Goal: Browse casually: Explore the website without a specific task or goal

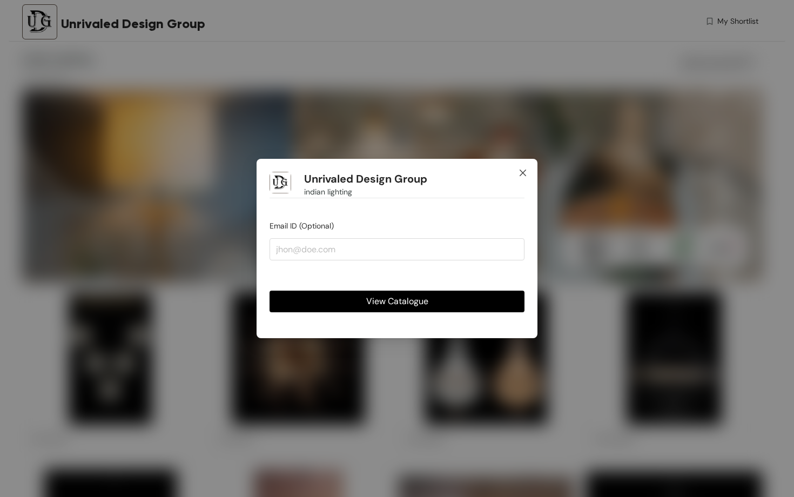
click at [526, 179] on span "Close" at bounding box center [522, 173] width 29 height 29
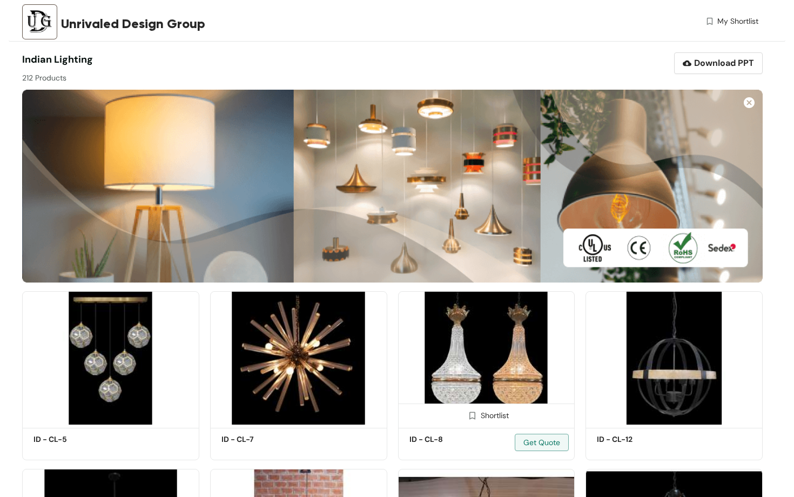
scroll to position [400, 0]
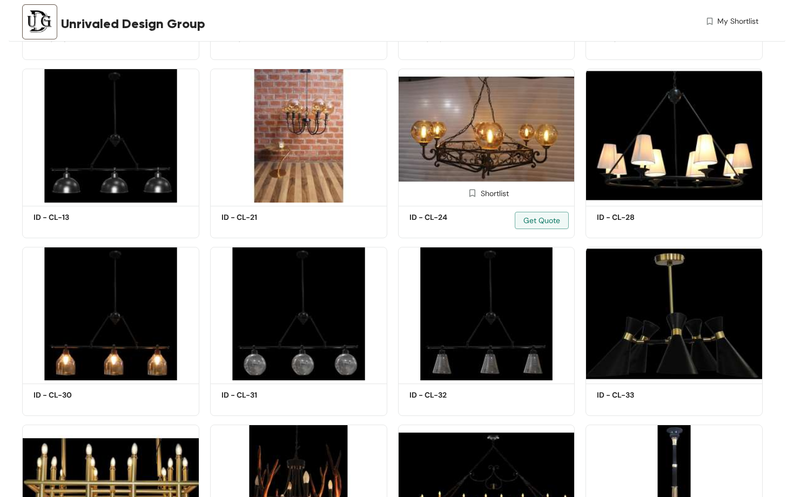
click at [466, 143] on img at bounding box center [486, 135] width 177 height 133
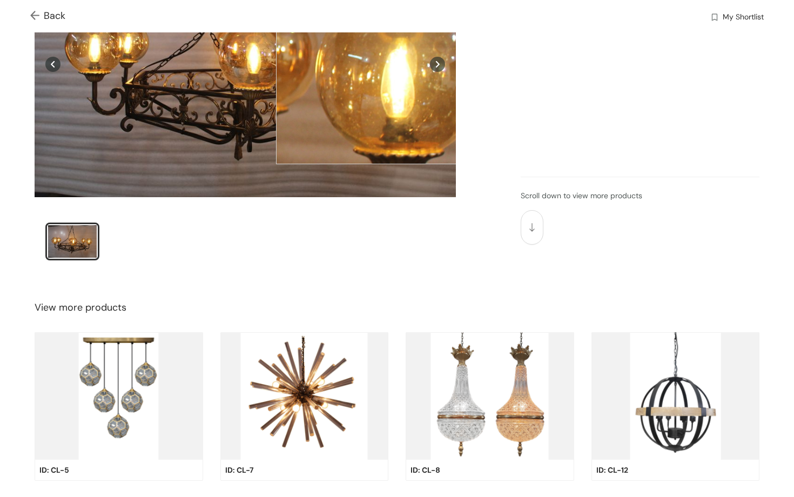
scroll to position [233, 0]
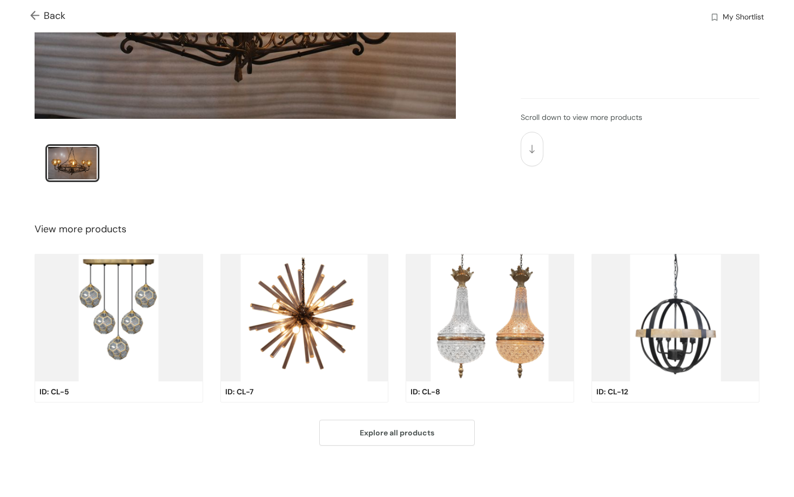
click at [446, 332] on img at bounding box center [489, 317] width 168 height 127
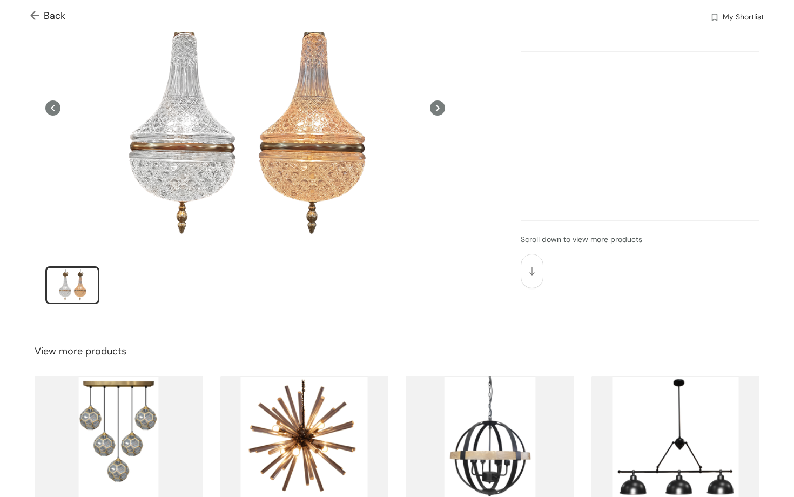
scroll to position [0, 0]
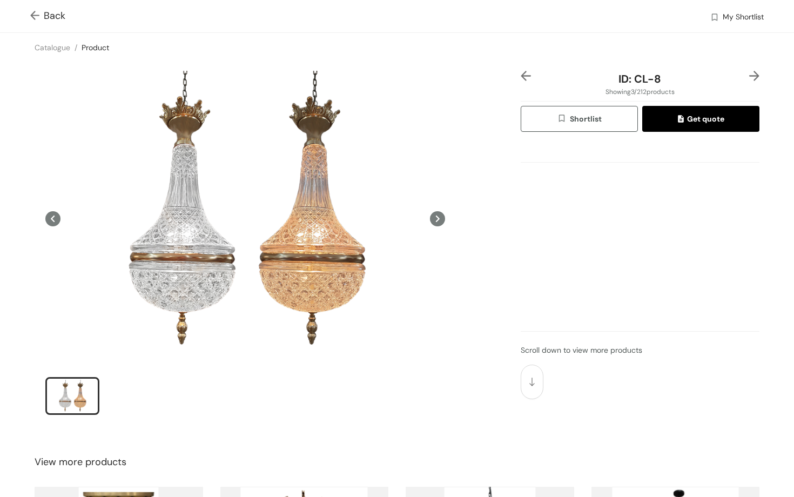
click at [147, 393] on ul at bounding box center [244, 397] width 399 height 41
click at [438, 219] on icon at bounding box center [437, 218] width 4 height 6
click at [22, 9] on div "Back My Shortlist" at bounding box center [397, 16] width 794 height 32
click at [37, 17] on img at bounding box center [36, 16] width 13 height 11
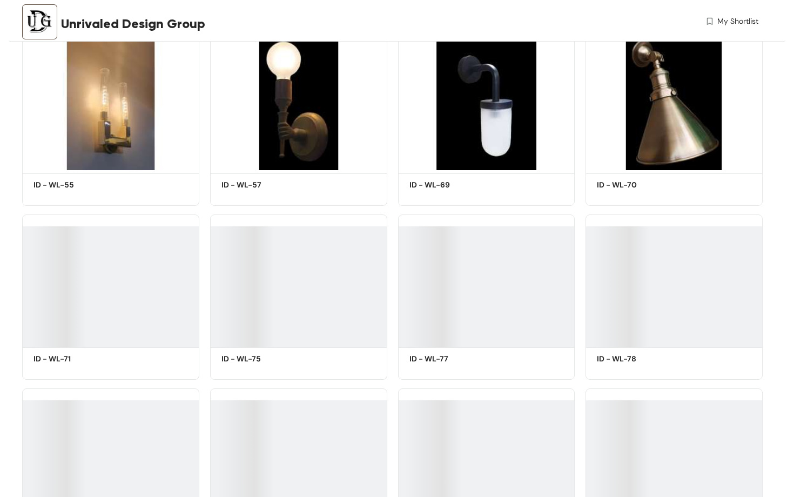
scroll to position [3643, 0]
